Goal: Navigation & Orientation: Find specific page/section

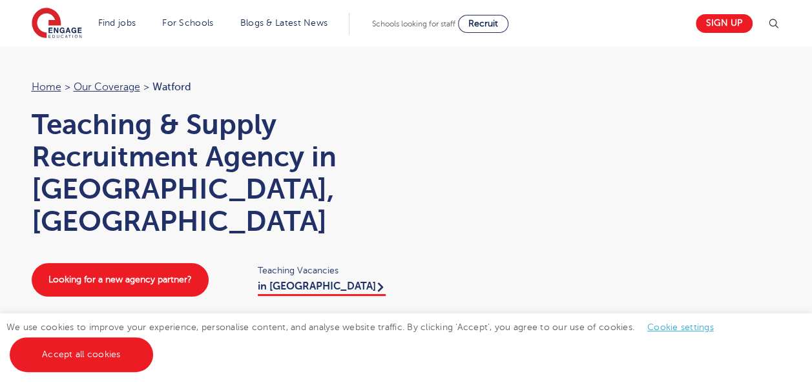
click at [779, 26] on img at bounding box center [772, 23] width 15 height 15
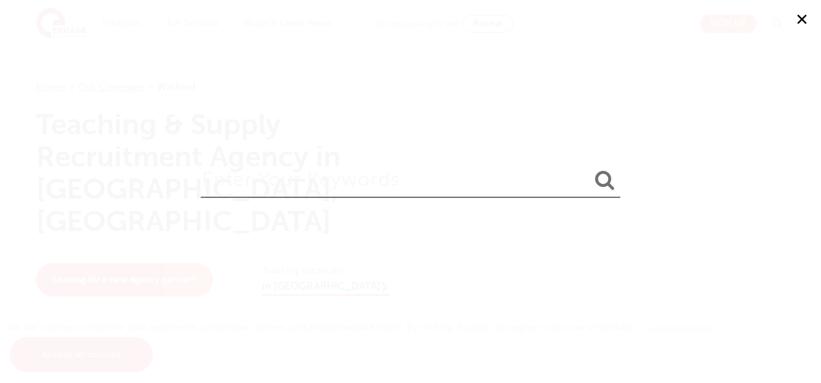
click at [352, 190] on input "search" at bounding box center [411, 177] width 420 height 42
type input "re"
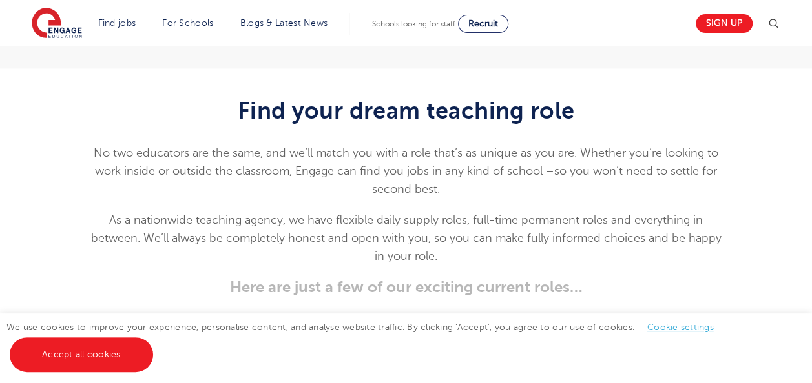
scroll to position [1649, 0]
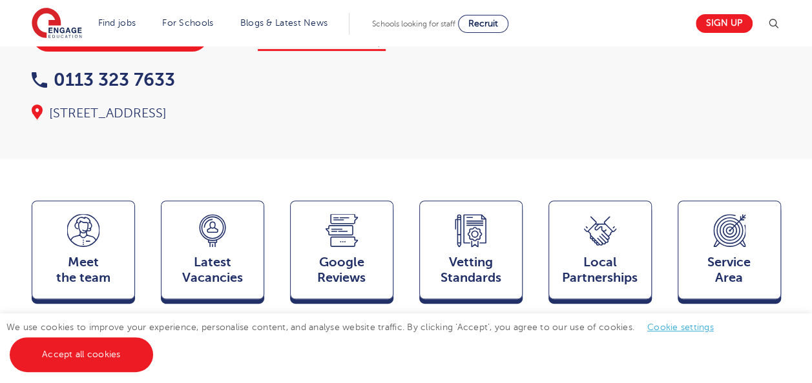
scroll to position [242, 0]
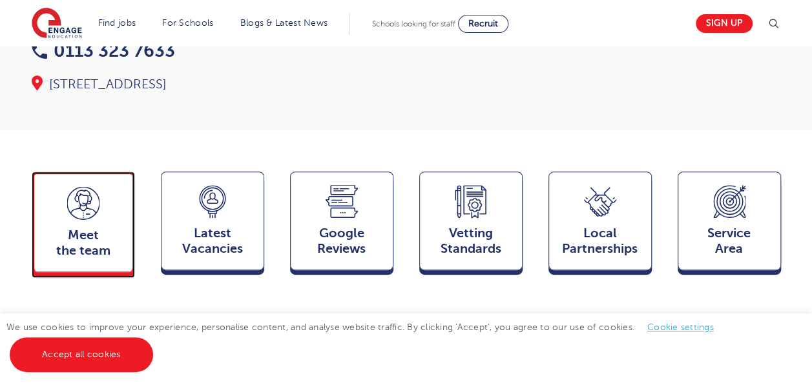
click at [124, 172] on div "Meet the team Team" at bounding box center [83, 222] width 103 height 101
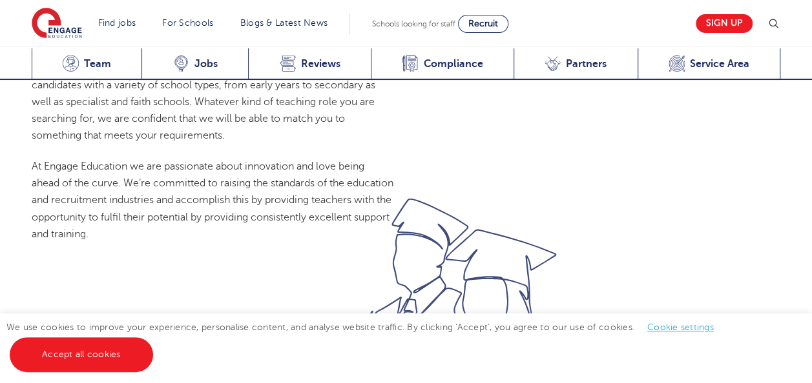
scroll to position [1409, 0]
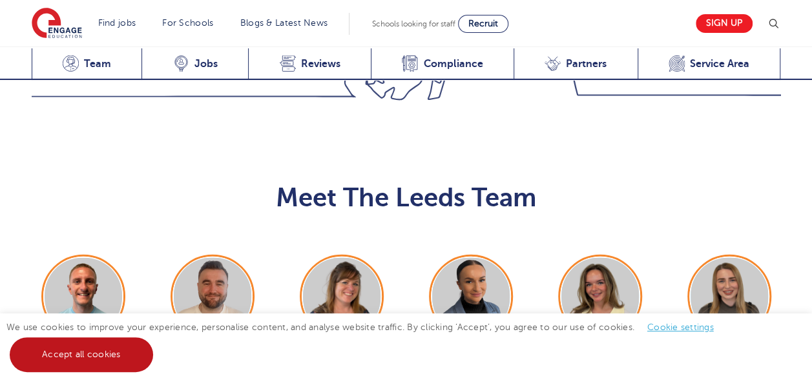
click at [121, 352] on link "Accept all cookies" at bounding box center [81, 355] width 143 height 35
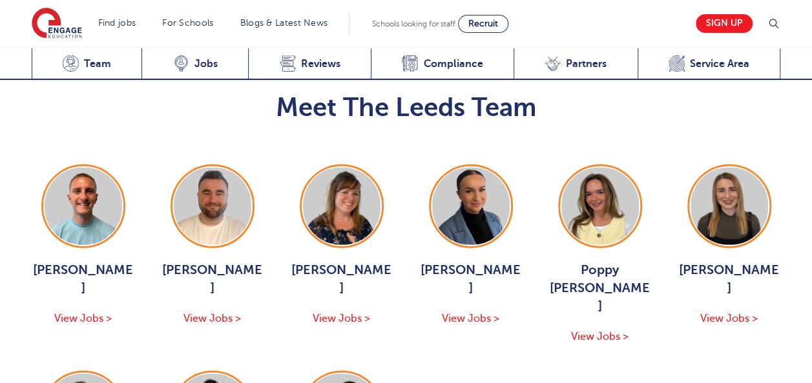
scroll to position [1529, 0]
